Goal: Information Seeking & Learning: Understand process/instructions

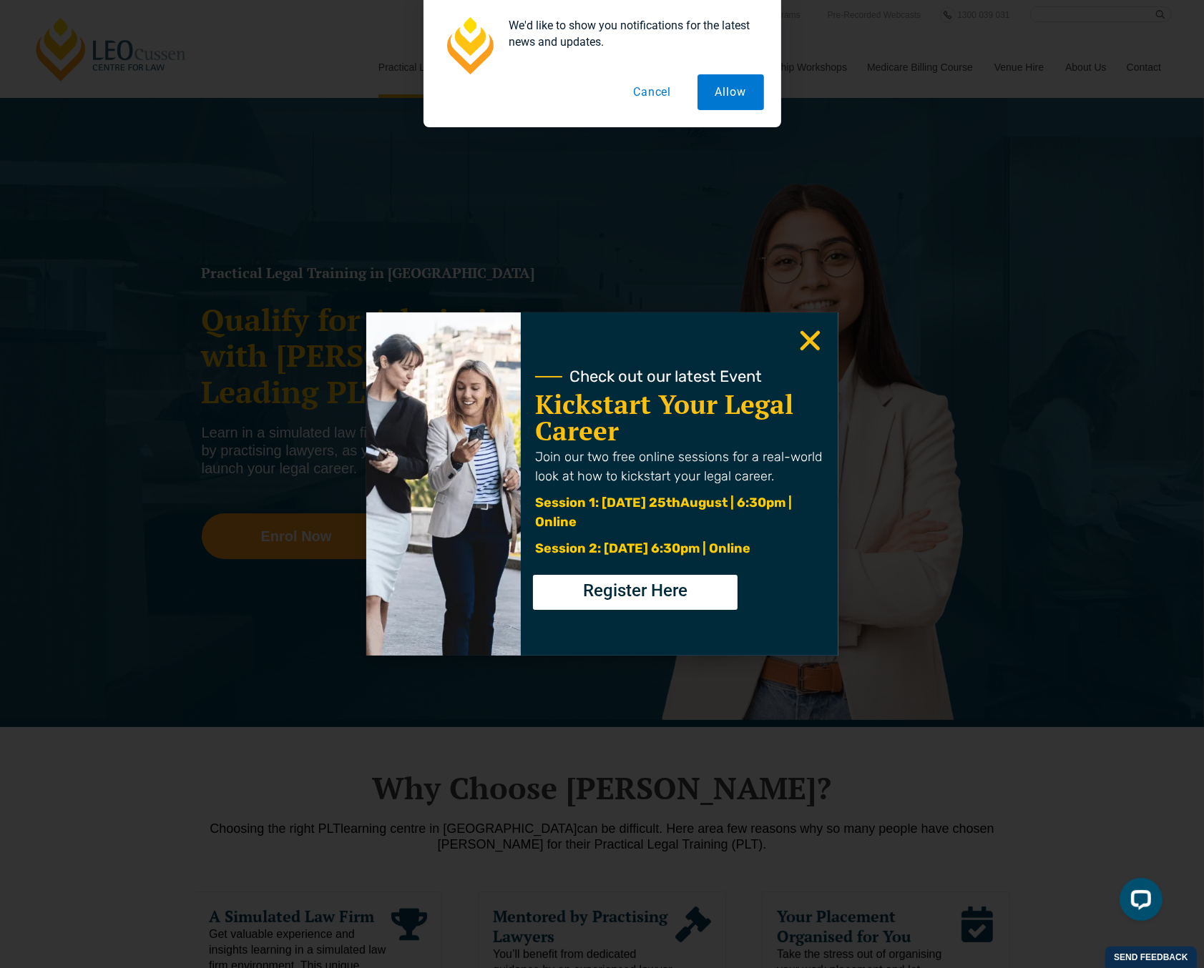
click at [1068, 111] on div "We'd like to show you notifications for the latest news and updates. Allow Canc…" at bounding box center [602, 63] width 1204 height 127
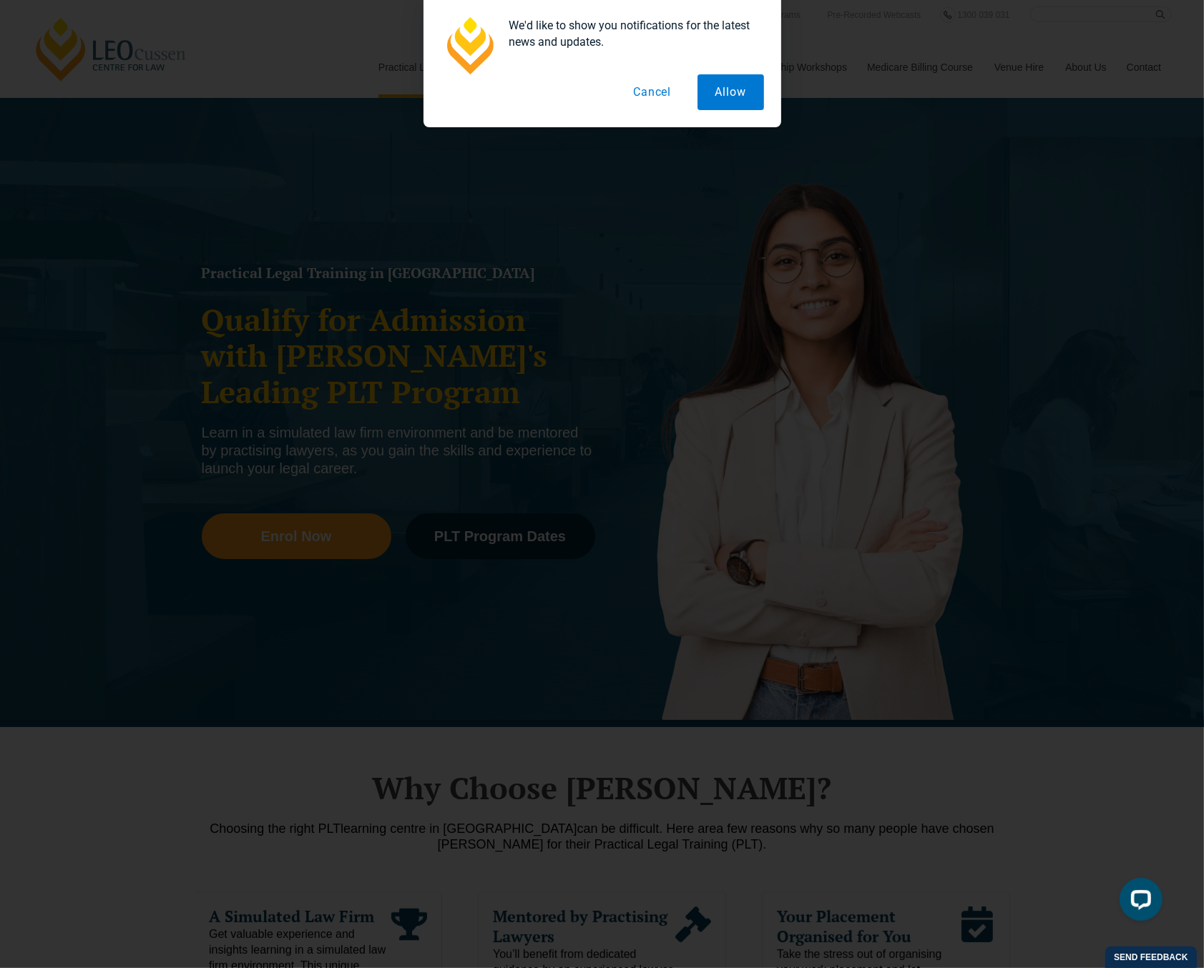
click at [655, 100] on button "Cancel" at bounding box center [652, 92] width 74 height 36
